Goal: Complete application form: Complete application form

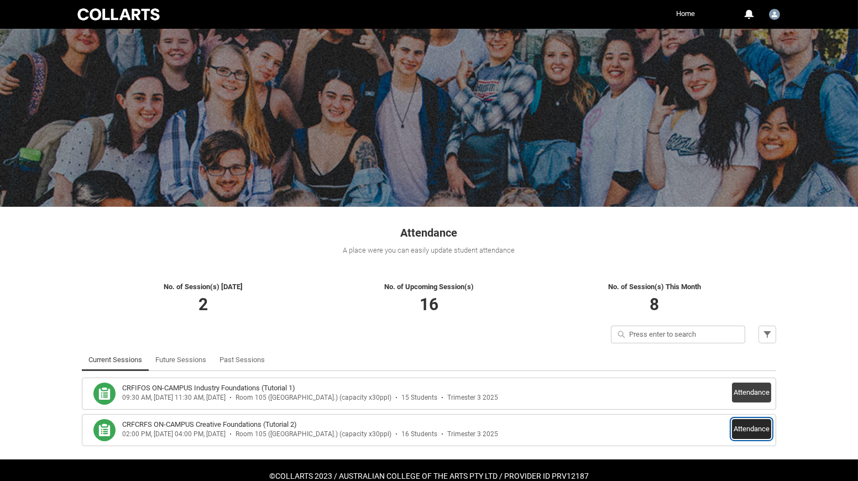
click at [745, 422] on button "Attendance" at bounding box center [751, 429] width 39 height 20
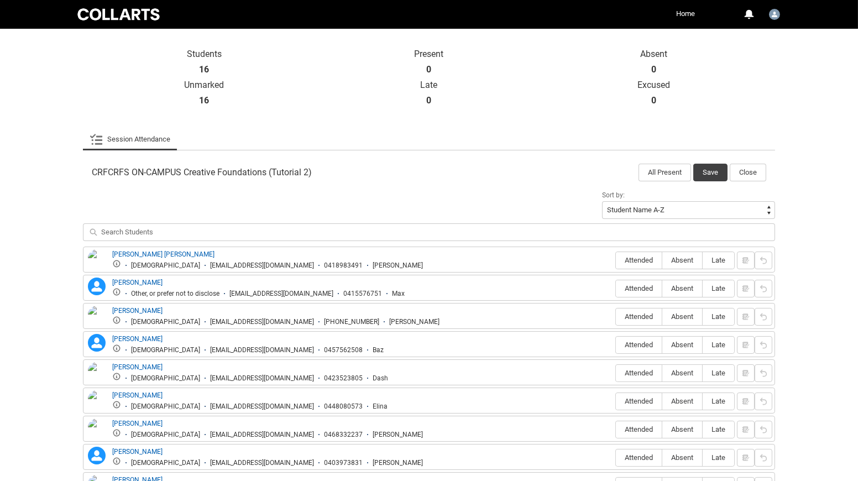
scroll to position [237, 0]
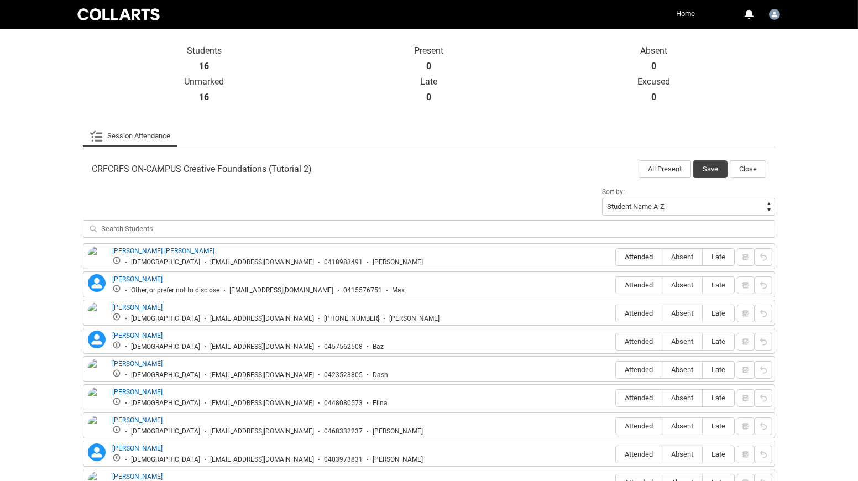
click at [634, 254] on span "Attended" at bounding box center [639, 257] width 46 height 8
click at [616, 256] on input "Attended" at bounding box center [615, 256] width 1 height 1
type lightning-radio-group "Attended"
radio input "true"
click at [631, 284] on span "Attended" at bounding box center [639, 285] width 46 height 8
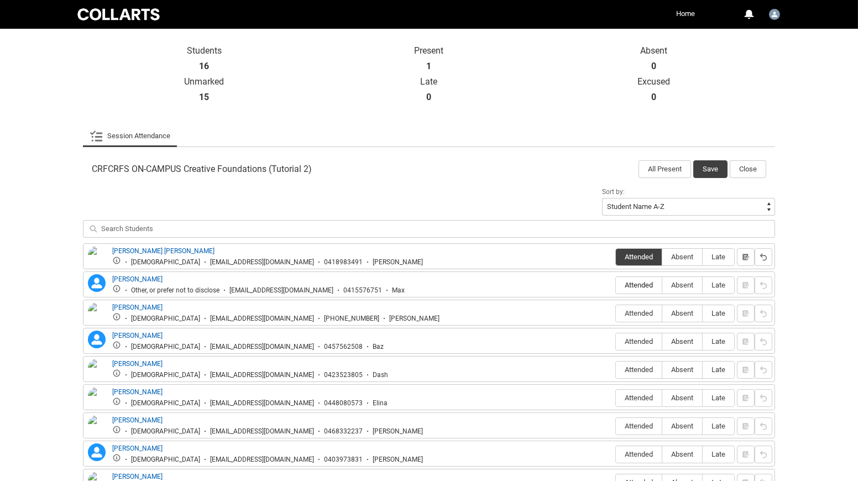
click at [616, 285] on input "Attended" at bounding box center [615, 285] width 1 height 1
type lightning-radio-group "Attended"
radio input "true"
click at [645, 309] on span "Attended" at bounding box center [639, 313] width 46 height 8
click at [616, 313] on input "Attended" at bounding box center [615, 313] width 1 height 1
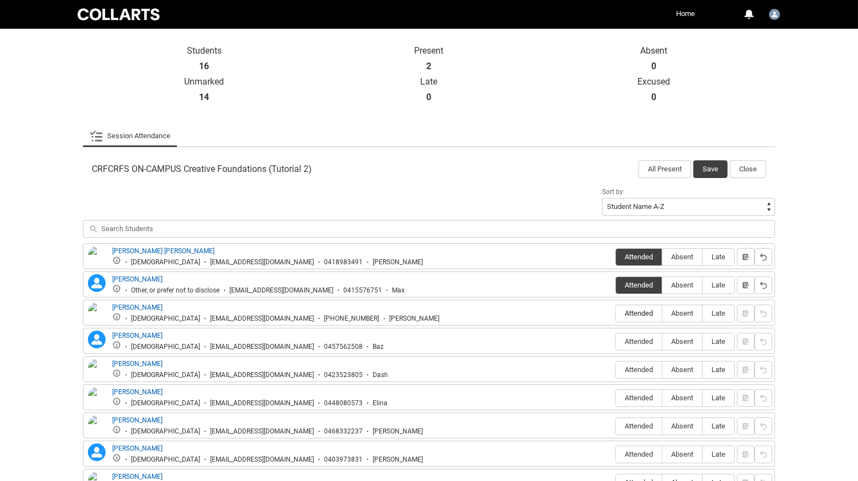
type lightning-radio-group "Attended"
radio input "true"
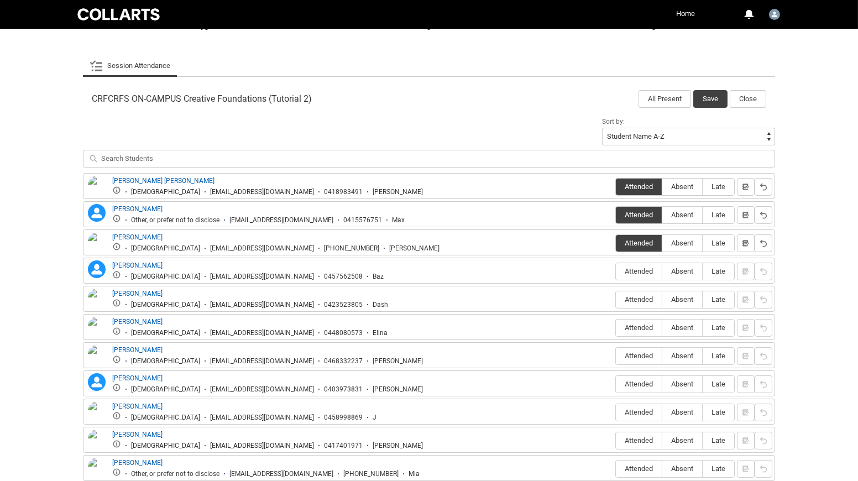
scroll to position [305, 0]
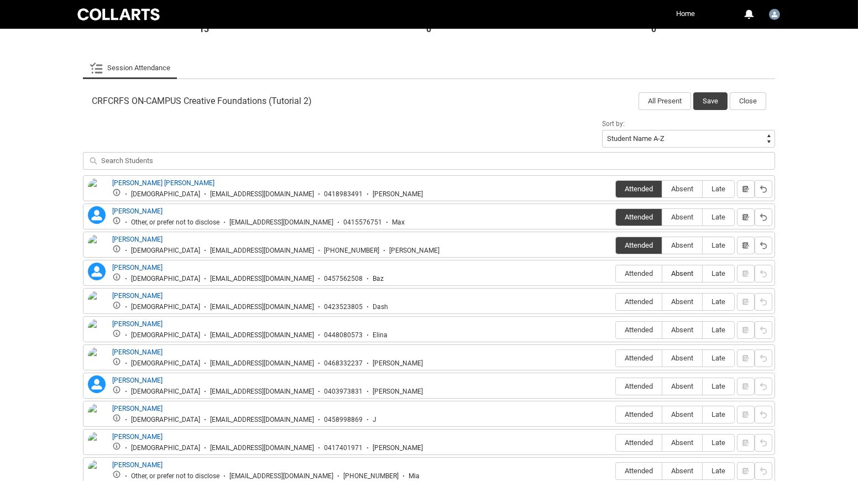
click at [680, 270] on span "Absent" at bounding box center [682, 273] width 40 height 8
click at [662, 273] on input "Absent" at bounding box center [661, 273] width 1 height 1
type lightning-radio-group "Absent"
radio input "true"
click at [679, 299] on span "Absent" at bounding box center [682, 301] width 40 height 8
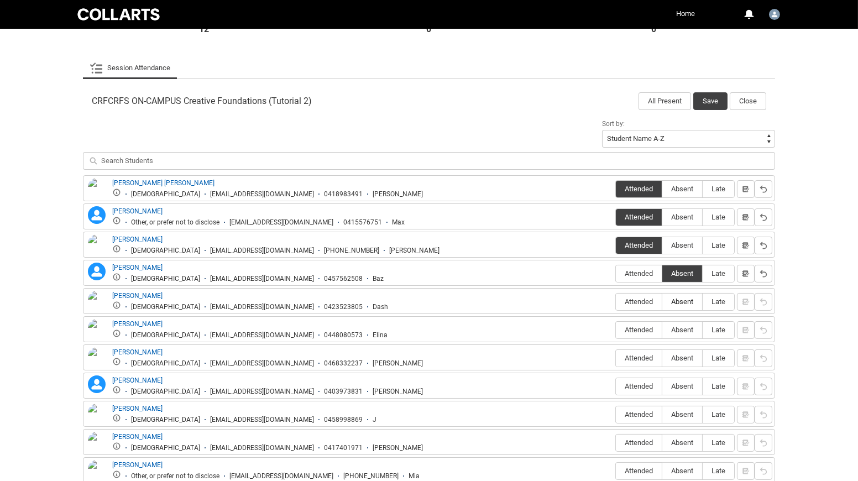
click at [662, 301] on input "Absent" at bounding box center [661, 301] width 1 height 1
type lightning-radio-group "Absent"
radio input "true"
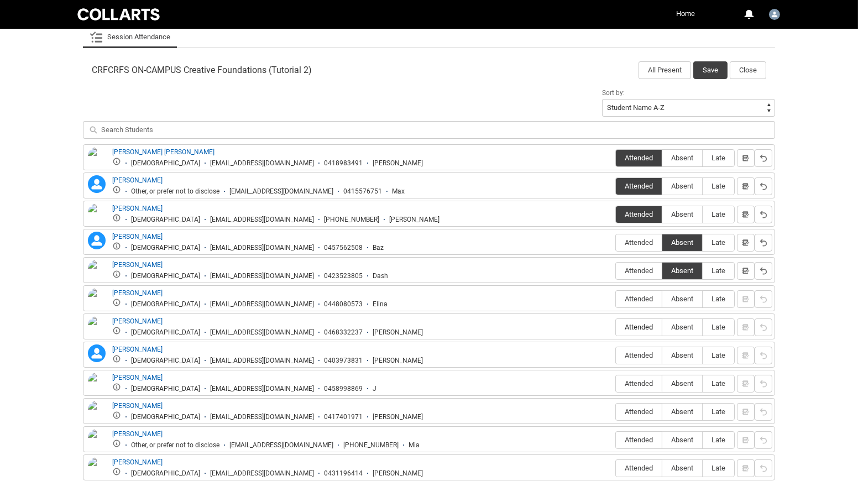
scroll to position [337, 0]
click at [679, 296] on span "Absent" at bounding box center [682, 298] width 40 height 8
click at [662, 298] on input "Absent" at bounding box center [661, 298] width 1 height 1
type lightning-radio-group "Absent"
radio input "true"
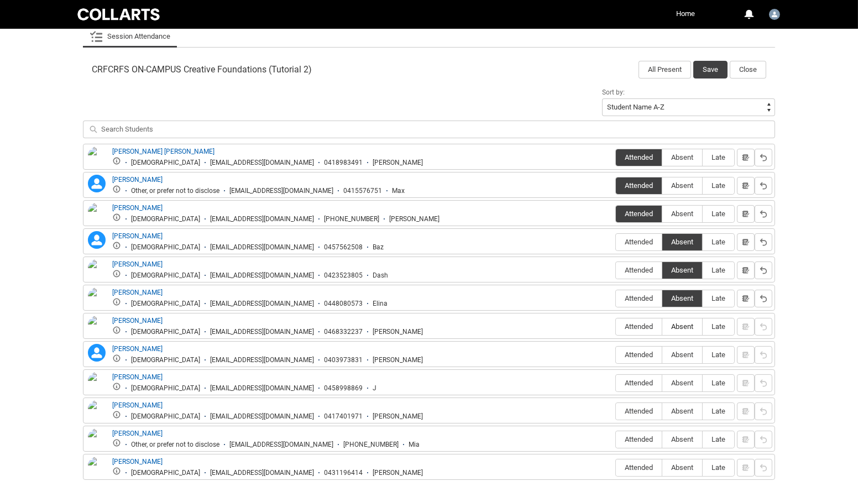
click at [682, 322] on span "Absent" at bounding box center [682, 326] width 40 height 8
click at [662, 326] on input "Absent" at bounding box center [661, 326] width 1 height 1
type lightning-radio-group "Absent"
radio input "true"
click at [679, 350] on span "Absent" at bounding box center [682, 354] width 40 height 8
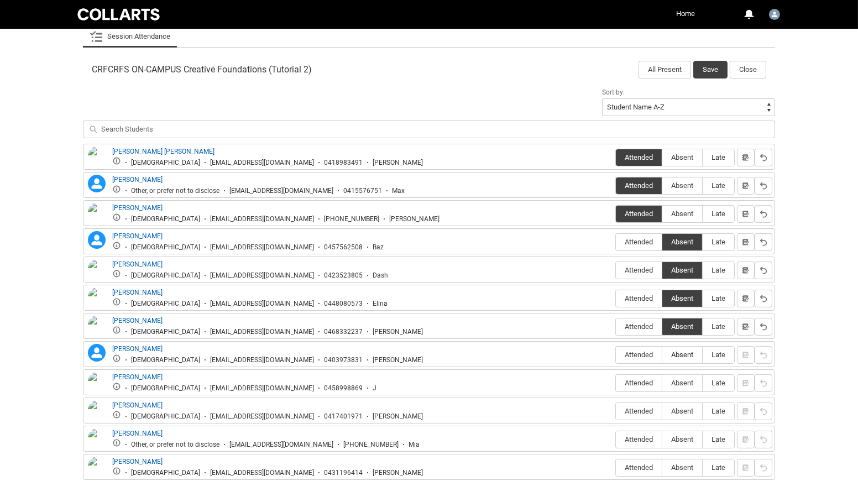
click at [662, 354] on input "Absent" at bounding box center [661, 354] width 1 height 1
type lightning-radio-group "Absent"
radio input "true"
click at [679, 379] on span "Absent" at bounding box center [682, 383] width 40 height 8
click at [662, 382] on input "Absent" at bounding box center [661, 382] width 1 height 1
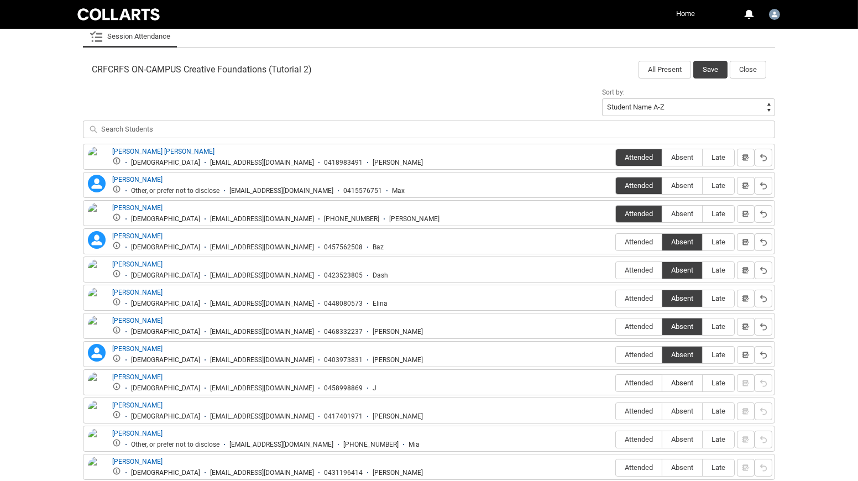
type lightning-radio-group "Absent"
radio input "true"
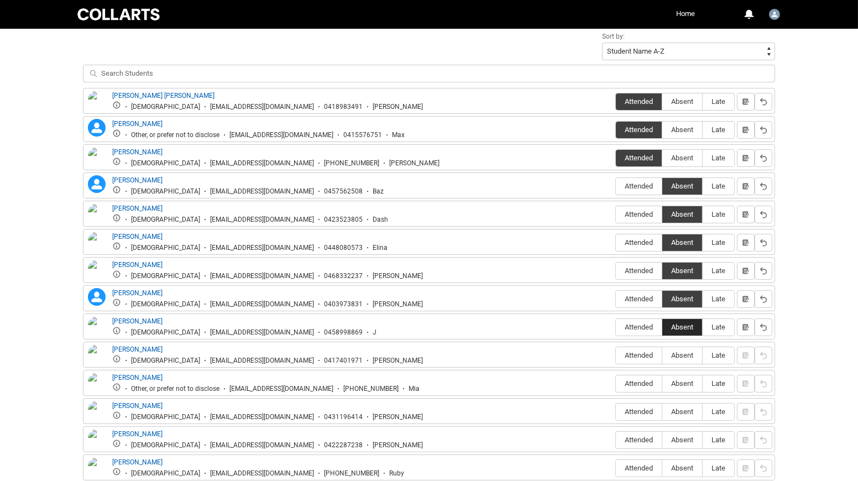
scroll to position [402, 0]
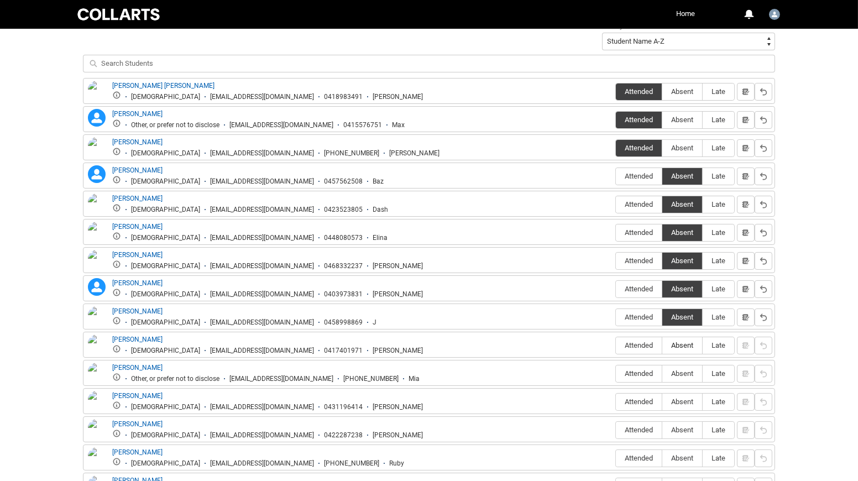
click at [677, 341] on span "Absent" at bounding box center [682, 345] width 40 height 8
click at [662, 345] on input "Absent" at bounding box center [661, 345] width 1 height 1
type lightning-radio-group "Absent"
radio input "true"
click at [637, 369] on span "Attended" at bounding box center [639, 373] width 46 height 8
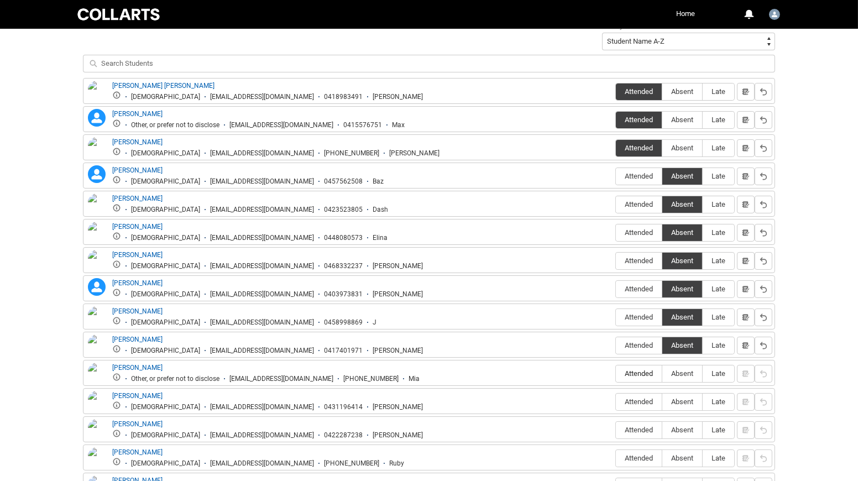
click at [616, 373] on input "Attended" at bounding box center [615, 373] width 1 height 1
type lightning-radio-group "Attended"
radio input "true"
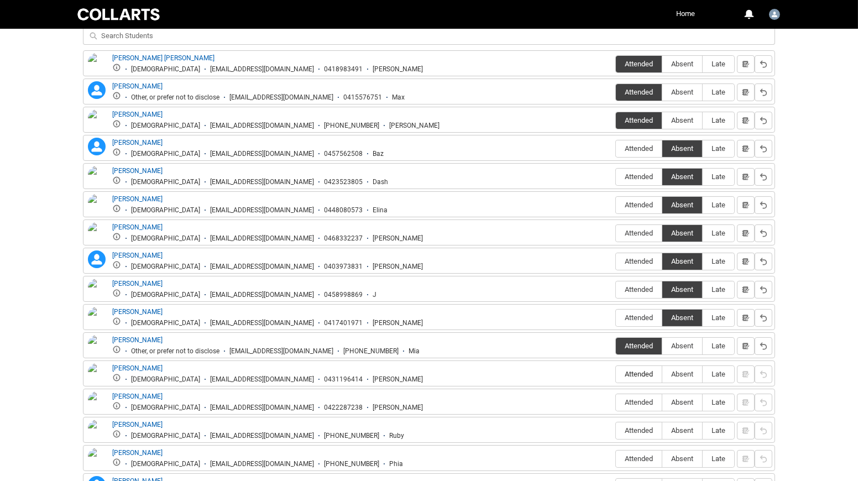
scroll to position [433, 0]
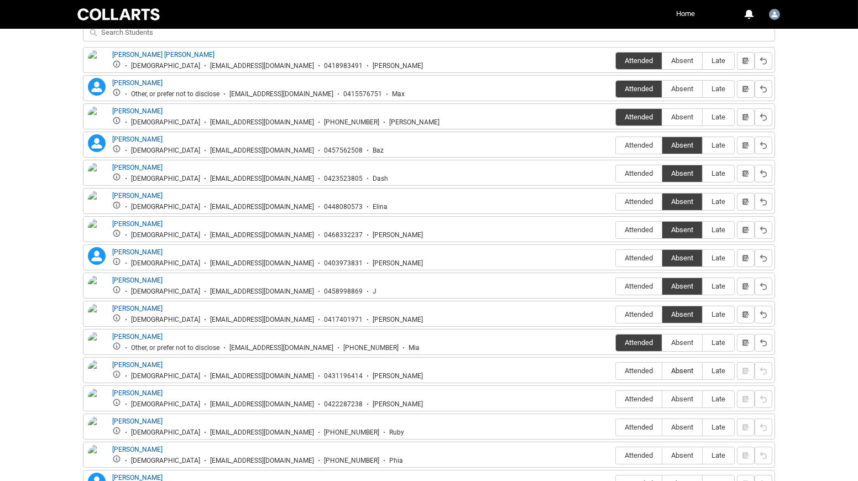
click at [680, 366] on span "Absent" at bounding box center [682, 370] width 40 height 8
click at [662, 370] on input "Absent" at bounding box center [661, 370] width 1 height 1
type lightning-radio-group "Absent"
radio input "true"
click at [640, 366] on span "Attended" at bounding box center [639, 370] width 46 height 8
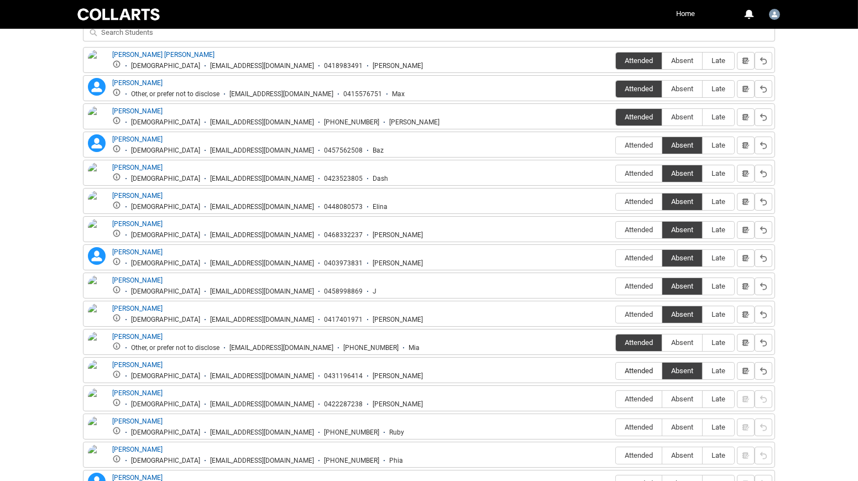
click at [616, 370] on input "Attended" at bounding box center [615, 370] width 1 height 1
type lightning-radio-group "Attended"
radio input "true"
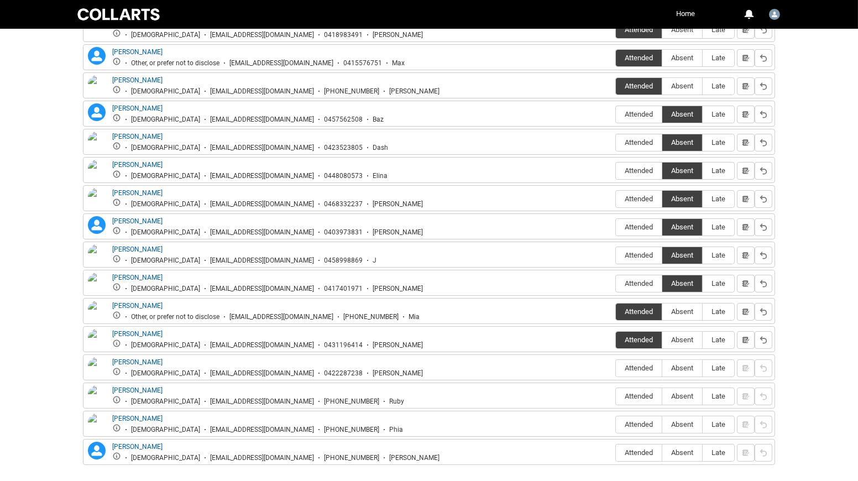
scroll to position [470, 0]
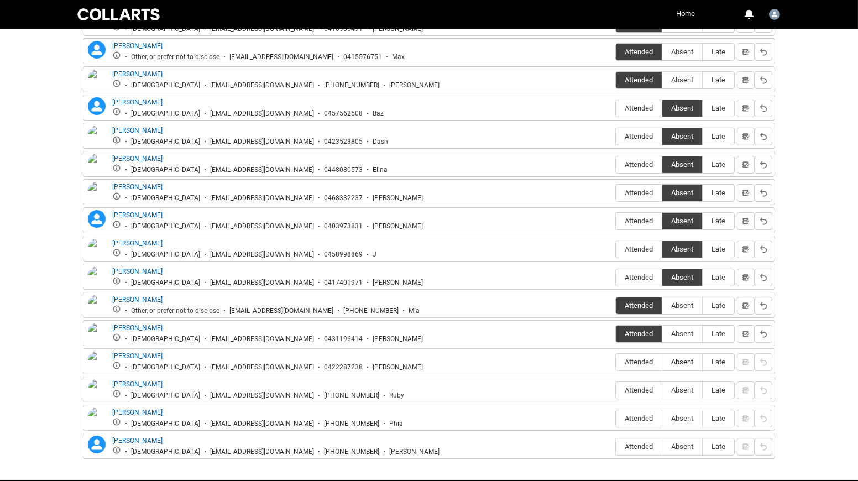
click at [685, 358] on span "Absent" at bounding box center [682, 362] width 40 height 8
click at [662, 361] on input "Absent" at bounding box center [661, 361] width 1 height 1
type lightning-radio-group "Absent"
radio input "true"
click at [645, 386] on span "Attended" at bounding box center [639, 390] width 46 height 8
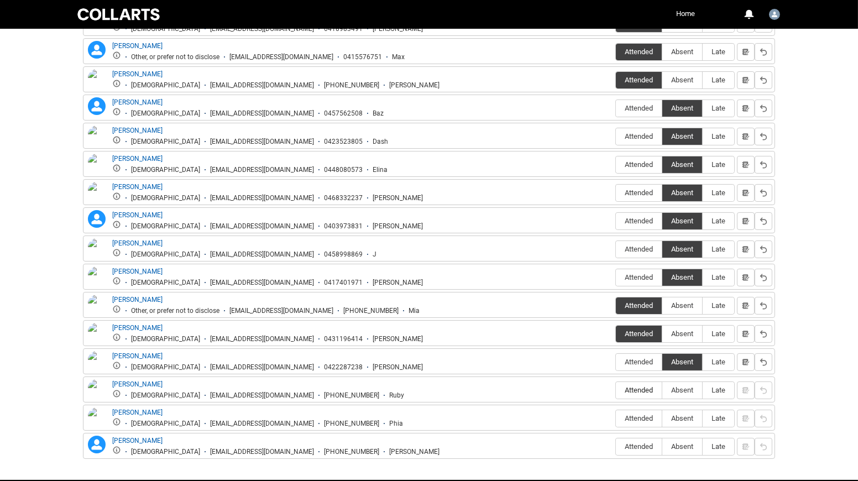
click at [616, 390] on input "Attended" at bounding box center [615, 390] width 1 height 1
type lightning-radio-group "Attended"
radio input "true"
click at [676, 414] on span "Absent" at bounding box center [682, 418] width 40 height 8
click at [662, 418] on input "Absent" at bounding box center [661, 418] width 1 height 1
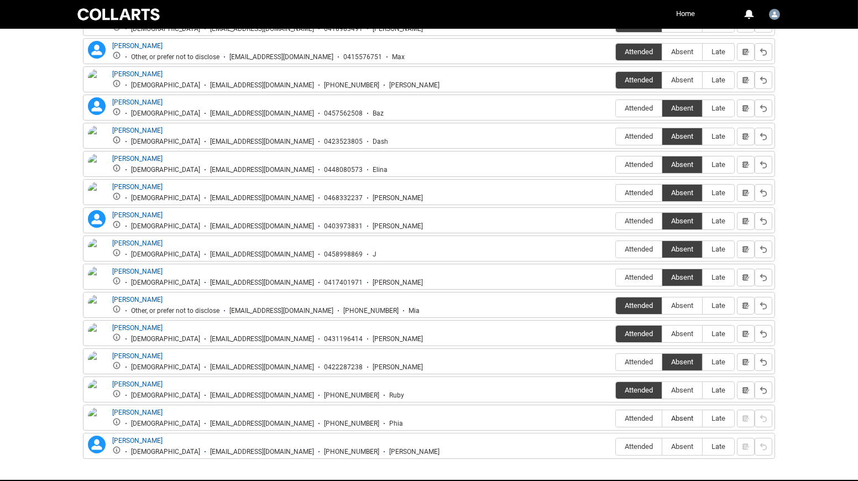
type lightning-radio-group "Absent"
radio input "true"
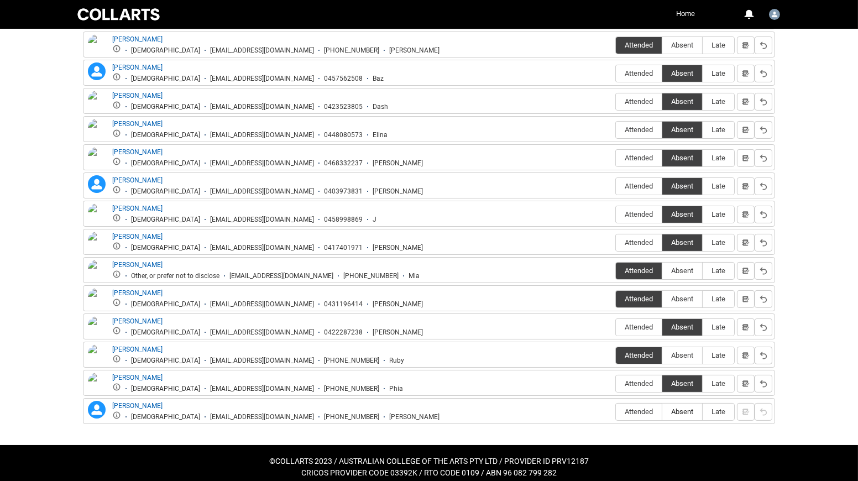
click at [682, 407] on span "Absent" at bounding box center [682, 411] width 40 height 8
click at [662, 411] on input "Absent" at bounding box center [661, 411] width 1 height 1
type lightning-radio-group "Absent"
radio input "true"
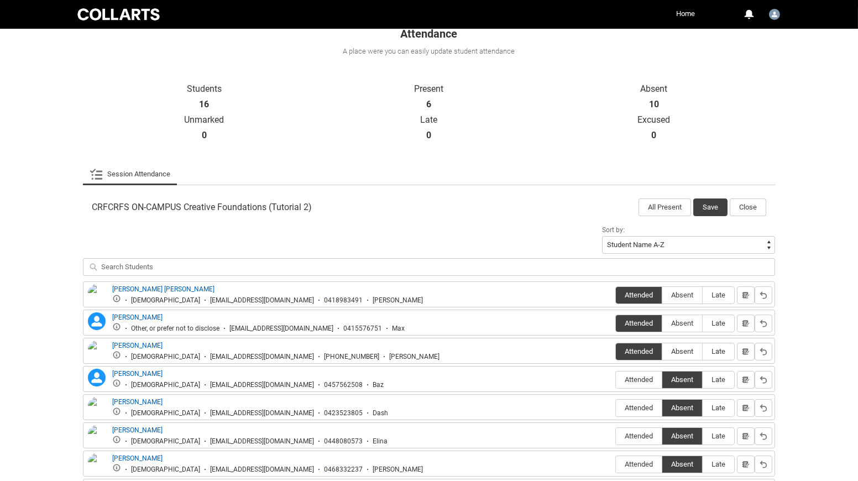
scroll to position [0, 0]
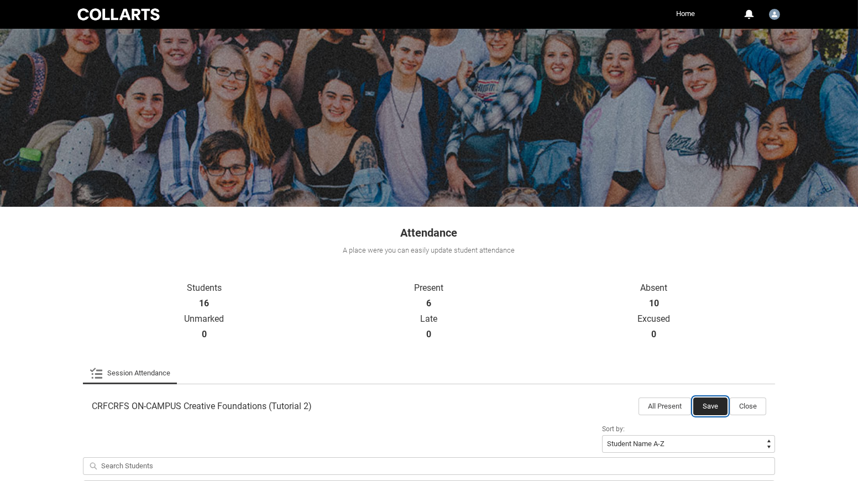
click at [706, 408] on button "Save" at bounding box center [710, 406] width 34 height 18
